Goal: Navigation & Orientation: Understand site structure

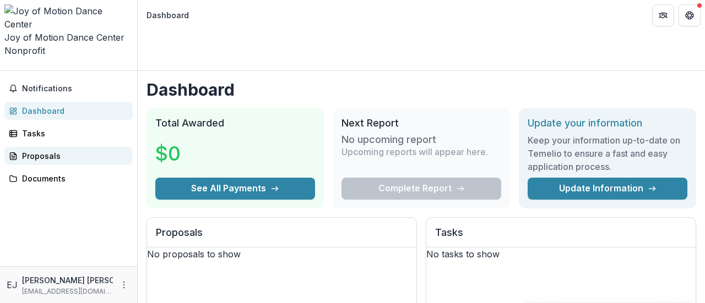
click at [53, 150] on div "Proposals" at bounding box center [73, 156] width 102 height 12
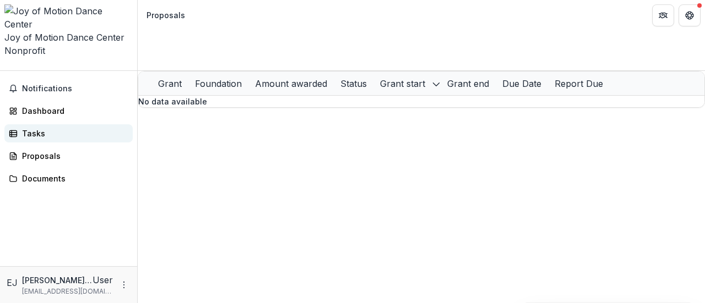
click at [53, 128] on div "Tasks" at bounding box center [73, 134] width 102 height 12
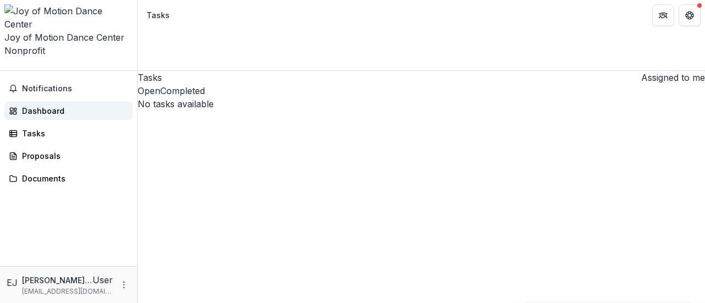
click at [59, 105] on div "Dashboard" at bounding box center [73, 111] width 102 height 12
